Goal: Information Seeking & Learning: Learn about a topic

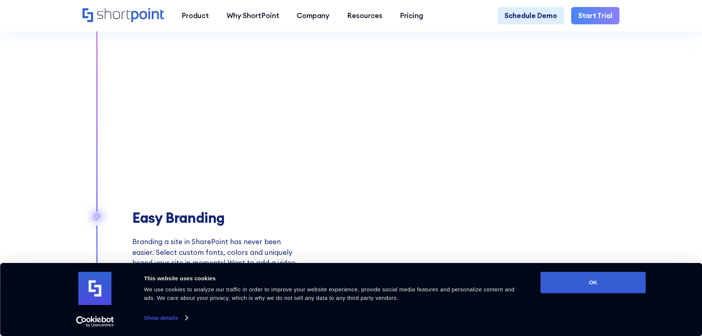
scroll to position [1069, 0]
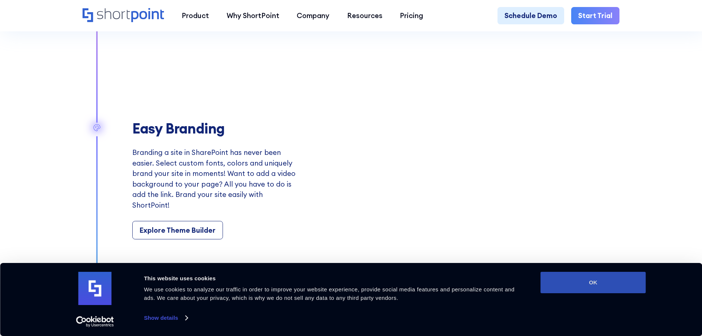
drag, startPoint x: 623, startPoint y: 287, endPoint x: 598, endPoint y: 273, distance: 28.2
click at [623, 287] on button "OK" at bounding box center [593, 282] width 105 height 21
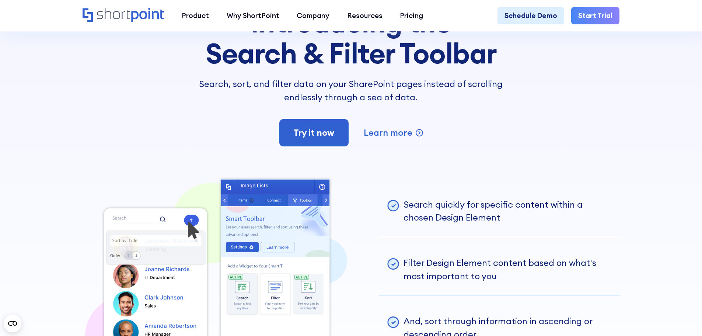
scroll to position [1881, 0]
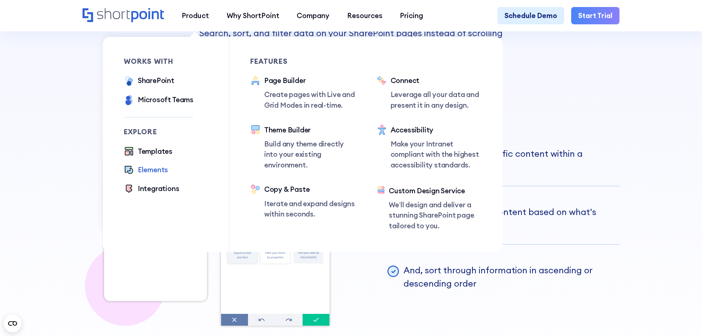
click at [153, 173] on div "Elements" at bounding box center [153, 169] width 30 height 11
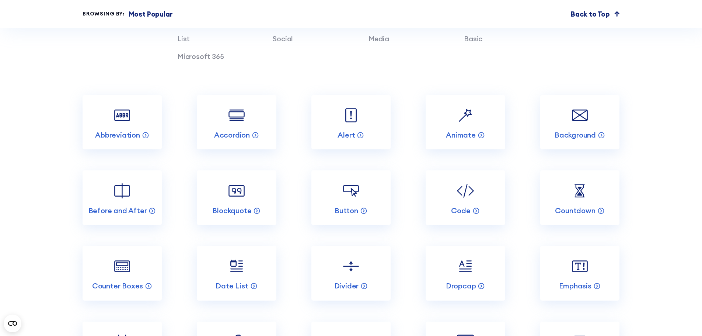
scroll to position [885, 0]
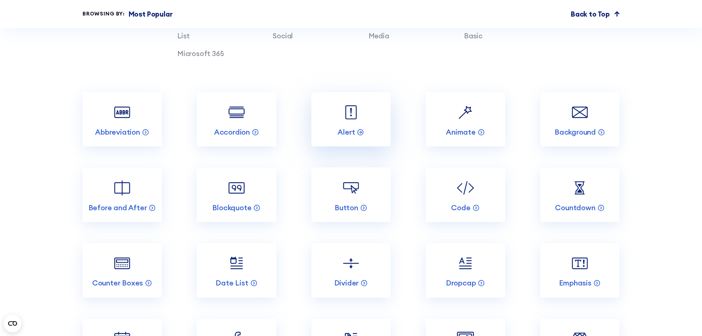
click at [348, 123] on img at bounding box center [351, 112] width 21 height 21
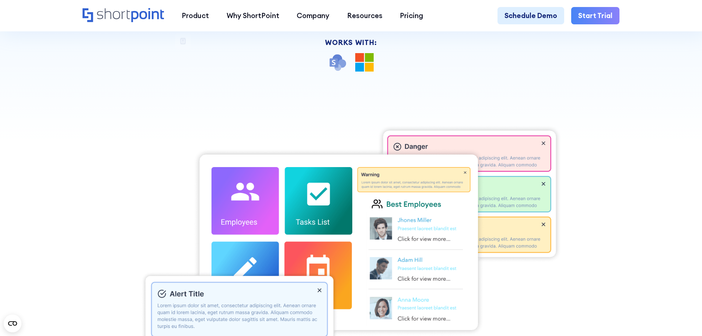
scroll to position [295, 0]
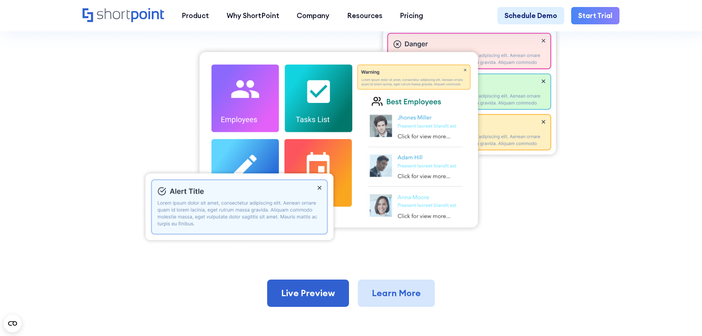
click at [393, 298] on link "Learn More" at bounding box center [396, 293] width 77 height 27
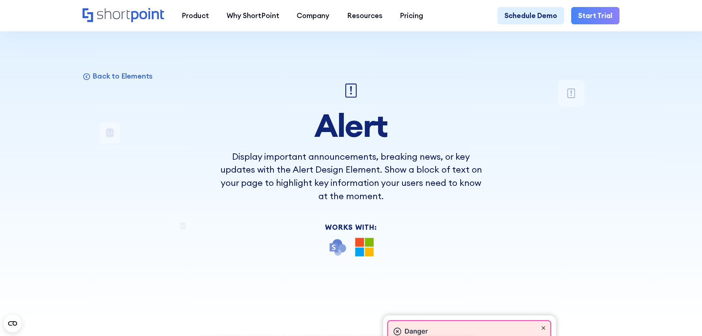
scroll to position [0, 0]
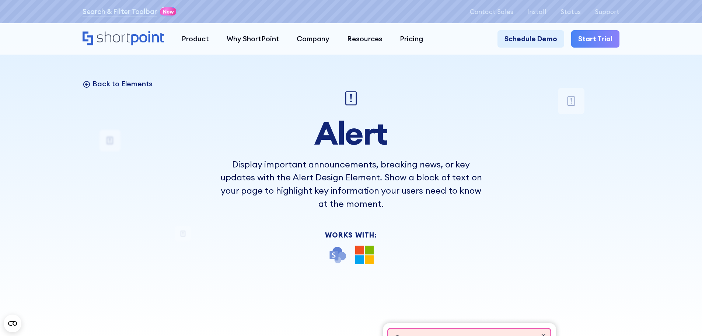
click at [109, 87] on p "Back to Elements" at bounding box center [123, 84] width 60 height 10
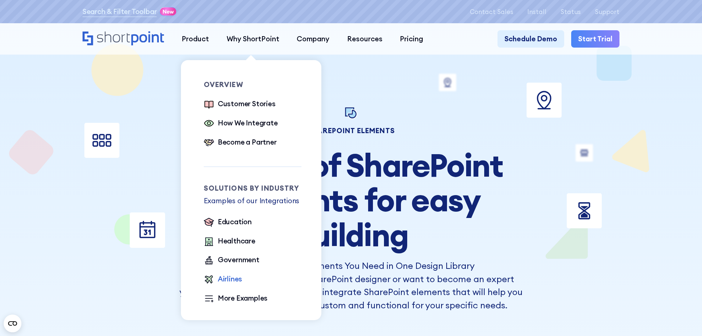
click at [229, 280] on div "Airlines" at bounding box center [230, 279] width 24 height 11
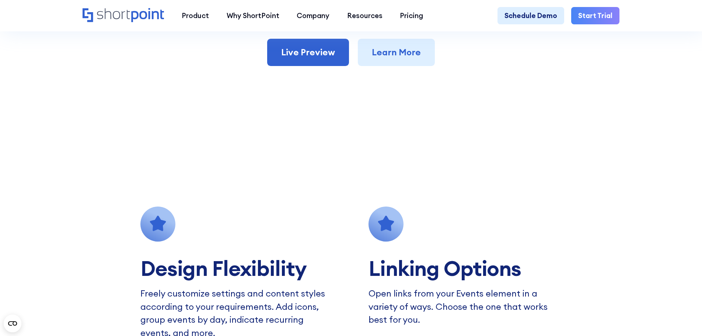
scroll to position [479, 0]
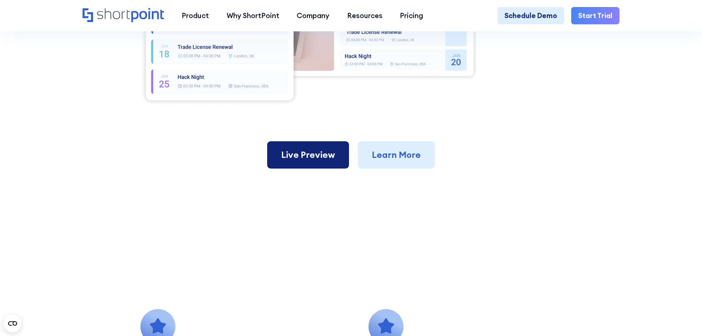
click at [330, 162] on link "Live Preview" at bounding box center [308, 154] width 82 height 27
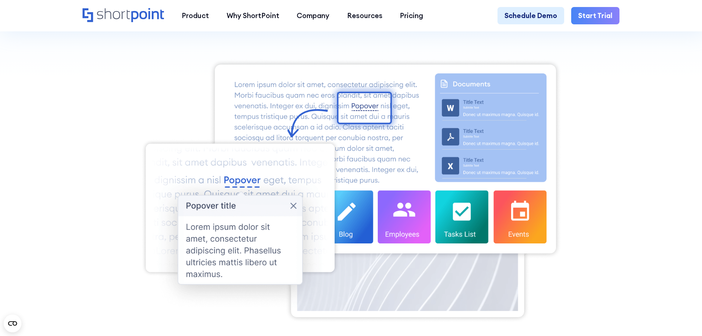
scroll to position [295, 0]
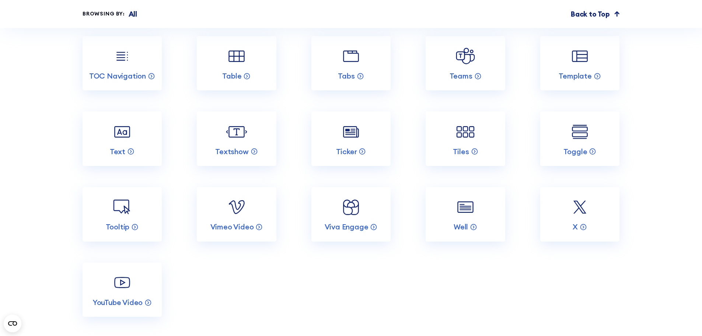
scroll to position [4056, 0]
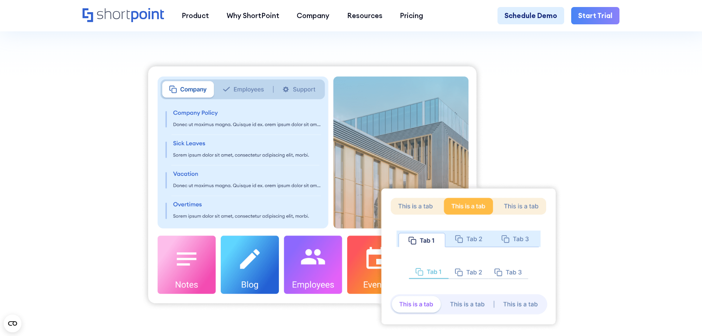
scroll to position [295, 0]
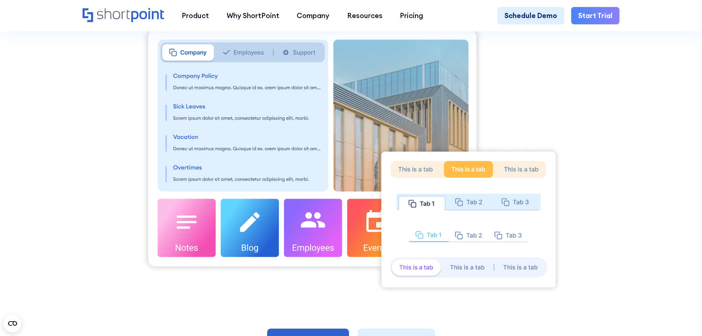
click at [548, 111] on img at bounding box center [350, 158] width 421 height 272
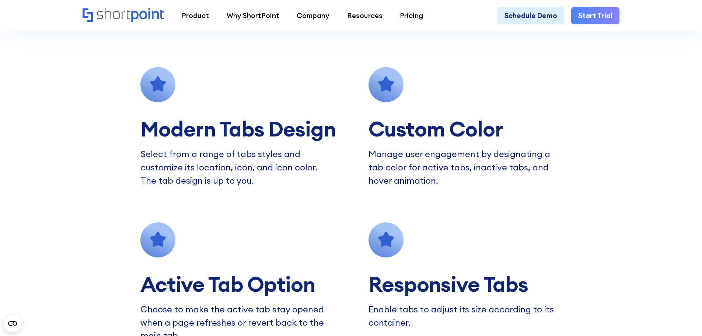
scroll to position [738, 0]
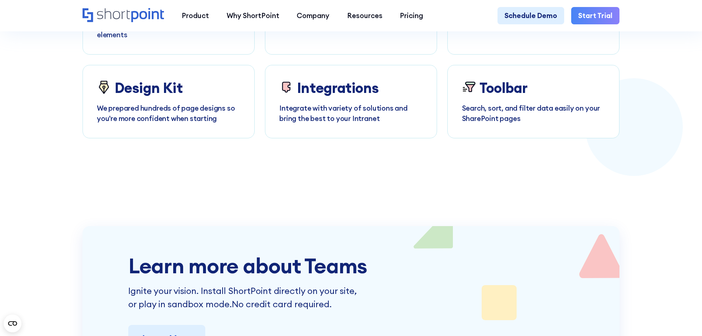
scroll to position [2803, 0]
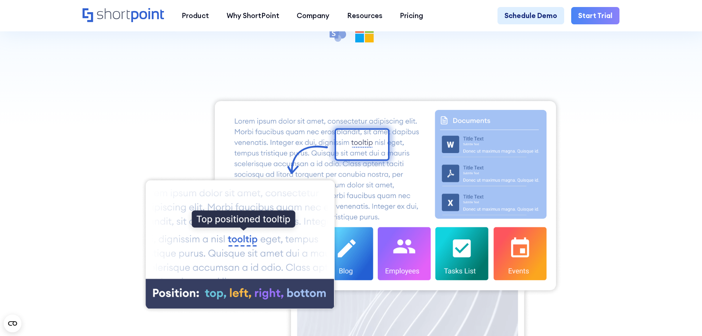
scroll to position [258, 0]
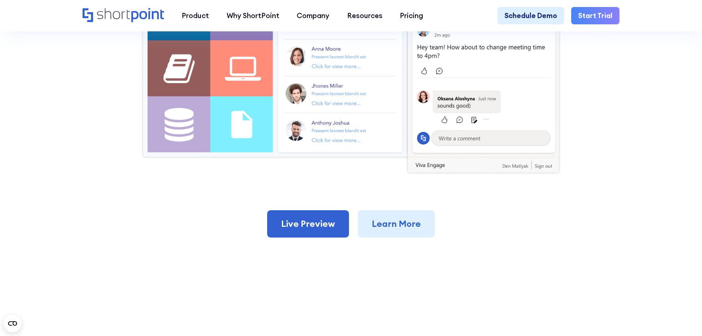
scroll to position [369, 0]
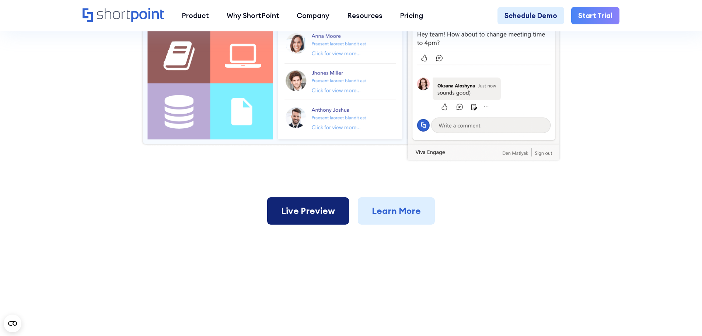
click at [328, 220] on link "Live Preview" at bounding box center [308, 210] width 82 height 27
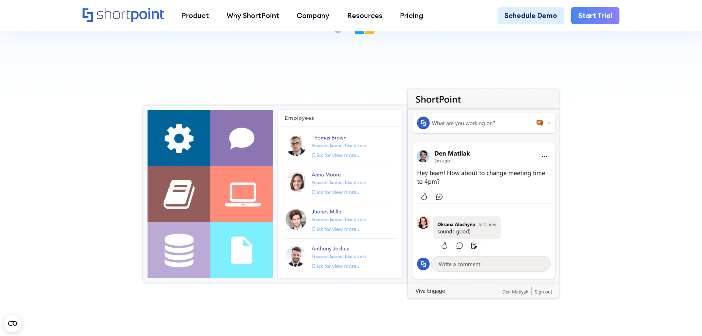
scroll to position [221, 0]
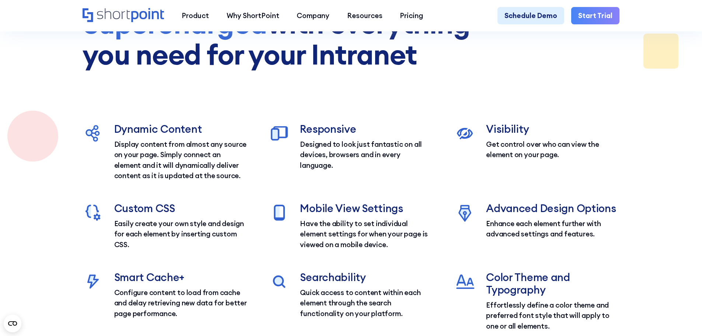
scroll to position [811, 0]
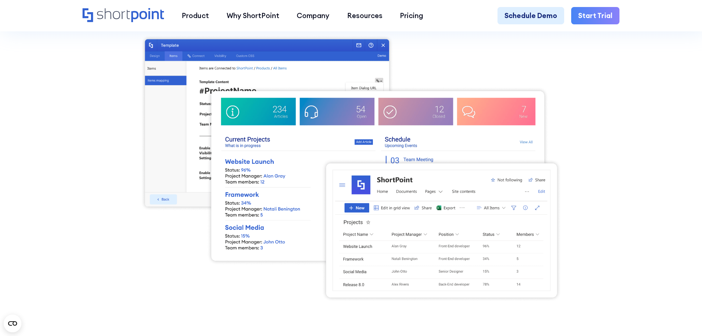
scroll to position [258, 0]
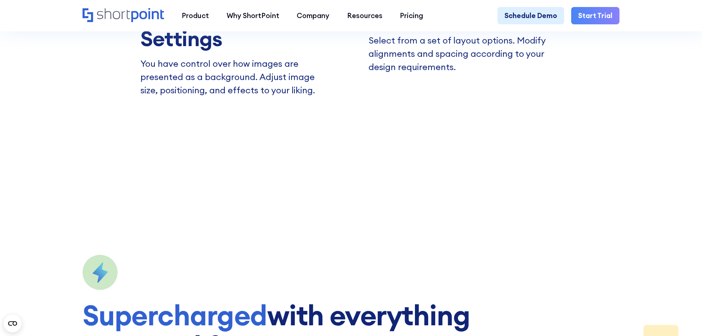
scroll to position [848, 0]
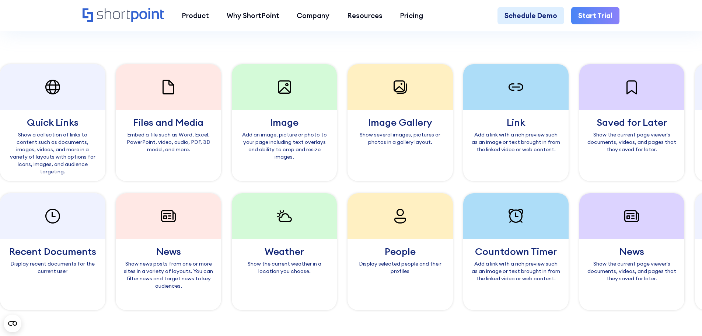
scroll to position [701, 0]
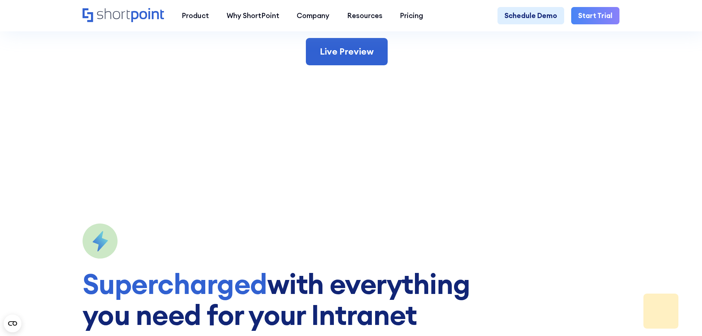
scroll to position [590, 0]
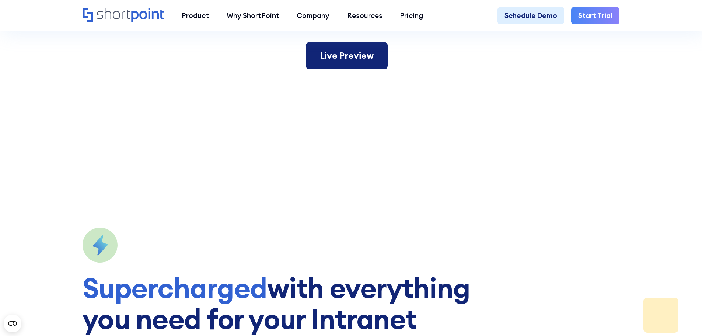
click at [355, 60] on link "Live Preview" at bounding box center [347, 55] width 82 height 27
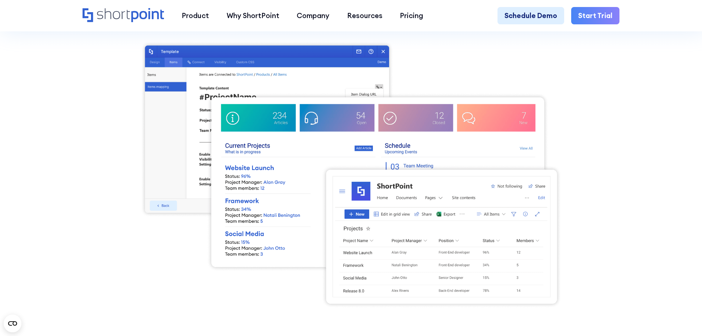
scroll to position [406, 0]
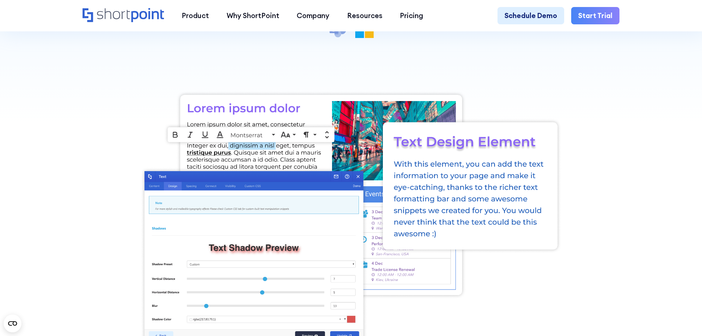
scroll to position [295, 0]
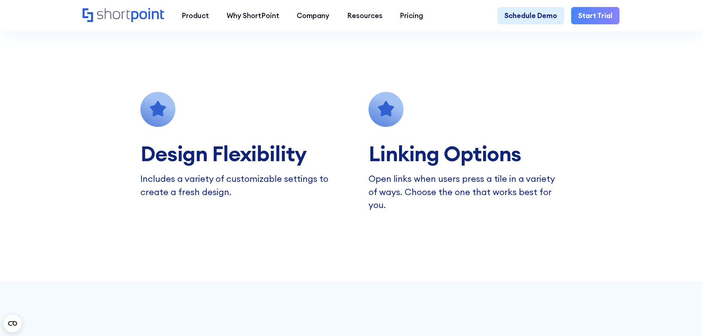
scroll to position [701, 0]
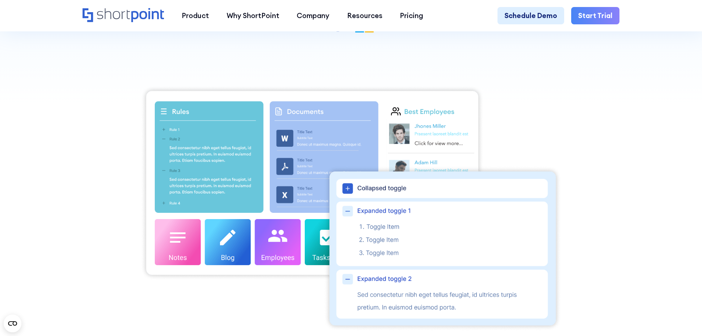
scroll to position [258, 0]
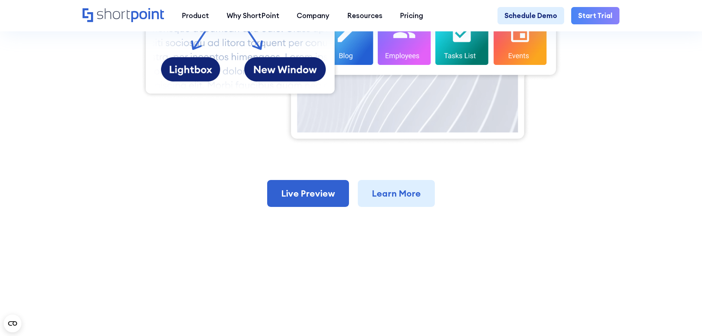
scroll to position [479, 0]
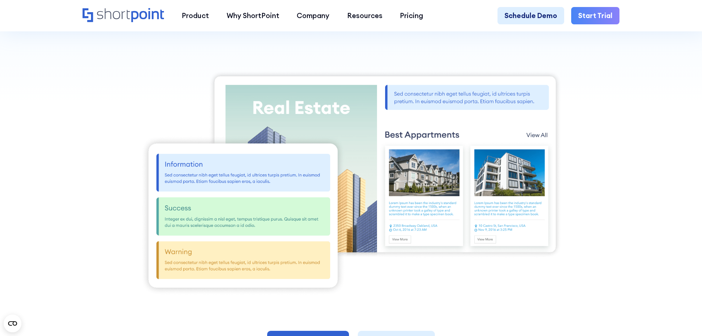
scroll to position [258, 0]
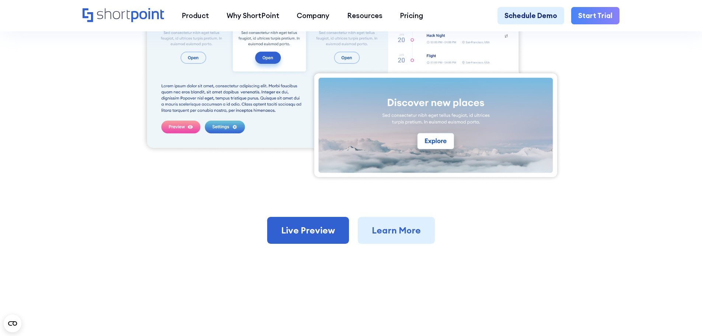
scroll to position [369, 0]
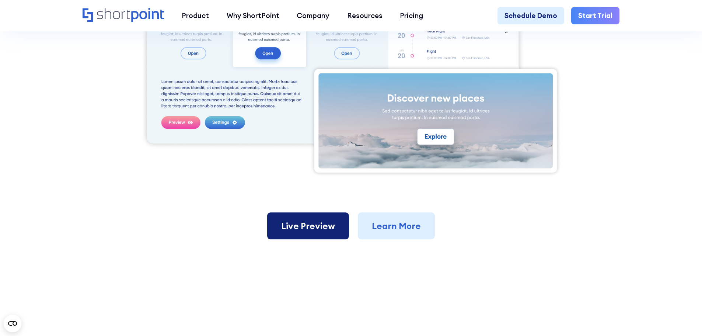
click at [310, 232] on link "Live Preview" at bounding box center [308, 225] width 82 height 27
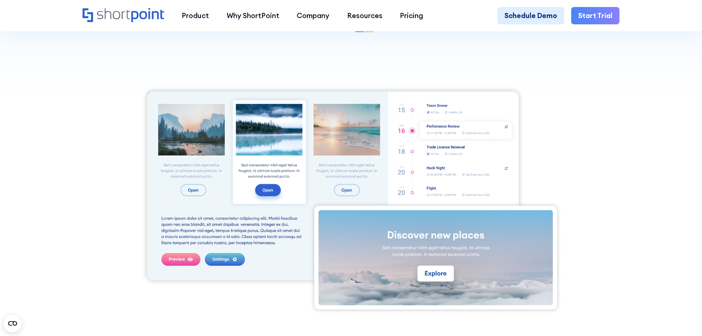
scroll to position [221, 0]
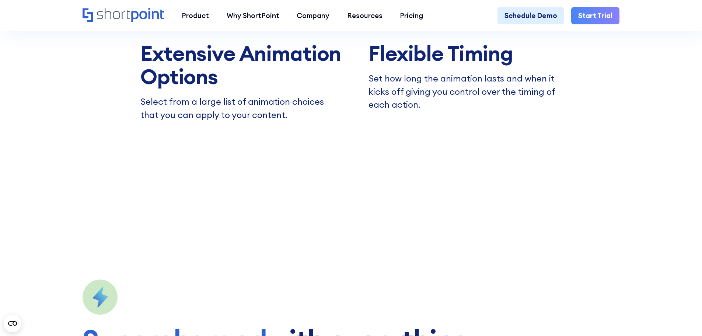
scroll to position [738, 0]
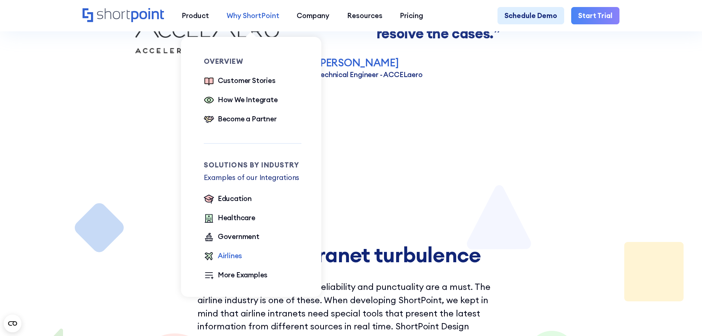
scroll to position [922, 0]
